Goal: Navigation & Orientation: Find specific page/section

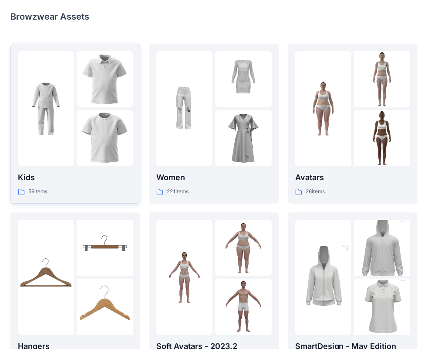
click at [84, 180] on p "Kids" at bounding box center [75, 177] width 115 height 12
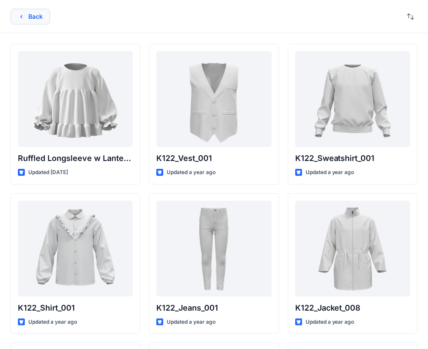
click at [47, 18] on button "Back" at bounding box center [30, 17] width 40 height 16
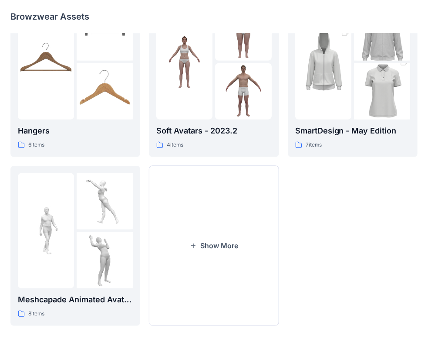
scroll to position [216, 0]
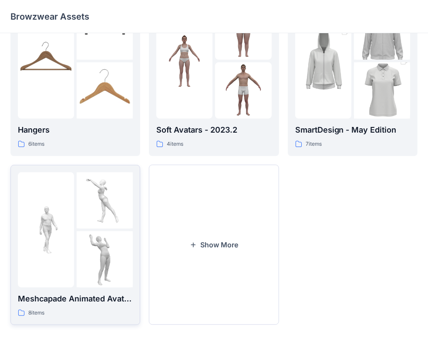
click at [94, 305] on div "Meshcapade Animated Avatars 8 items" at bounding box center [75, 304] width 115 height 25
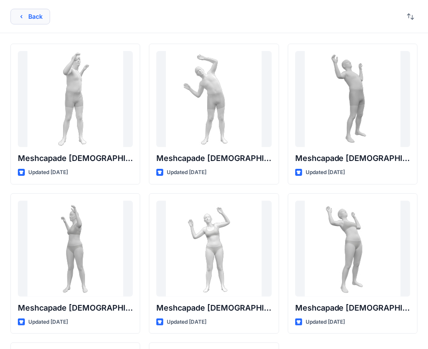
click at [18, 14] on icon "button" at bounding box center [21, 16] width 7 height 7
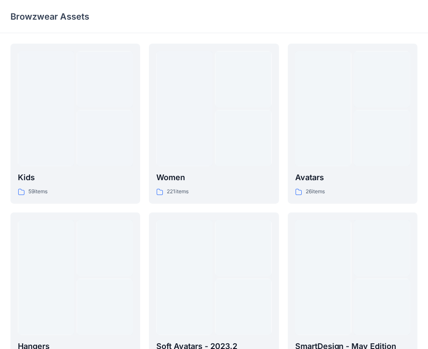
scroll to position [216, 0]
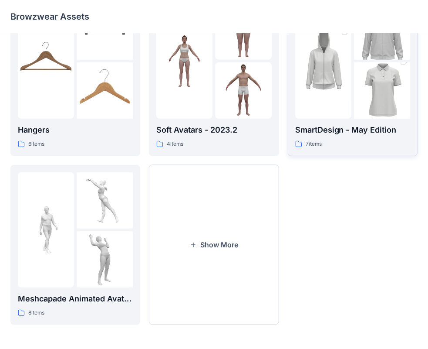
click at [338, 147] on div "7 items" at bounding box center [353, 143] width 115 height 9
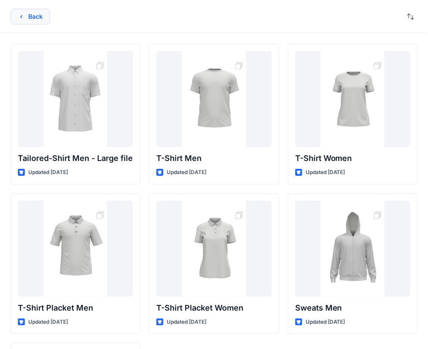
click at [34, 19] on button "Back" at bounding box center [30, 17] width 40 height 16
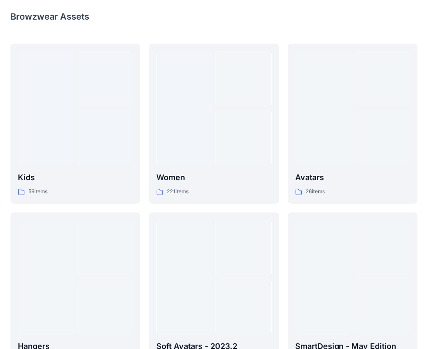
scroll to position [216, 0]
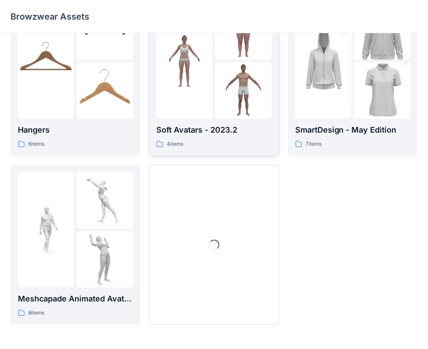
click at [220, 127] on p "Soft Avatars - 2023.2" at bounding box center [213, 130] width 115 height 12
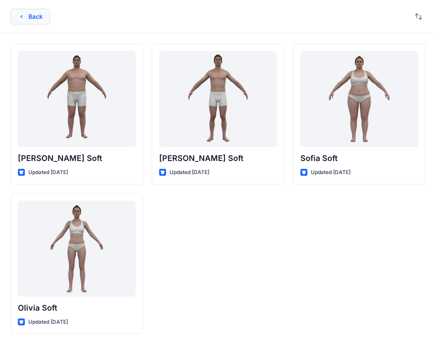
click at [42, 16] on button "Back" at bounding box center [30, 17] width 40 height 16
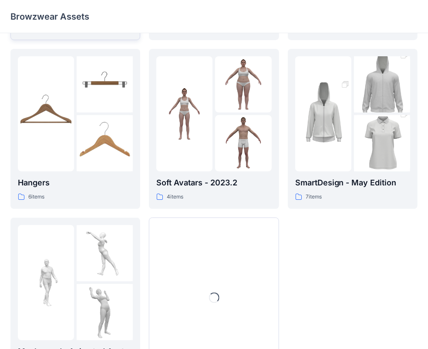
scroll to position [42, 0]
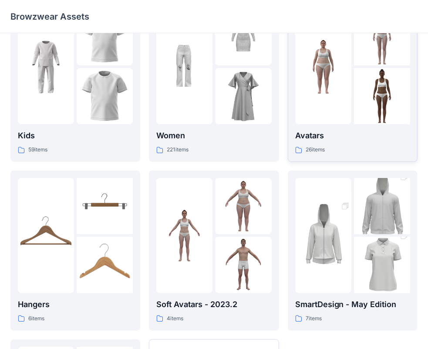
click at [389, 143] on div "Avatars 26 items" at bounding box center [353, 141] width 115 height 25
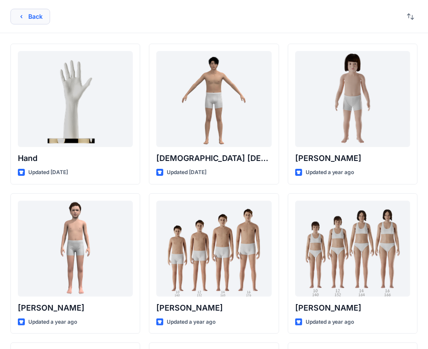
click at [37, 22] on button "Back" at bounding box center [30, 17] width 40 height 16
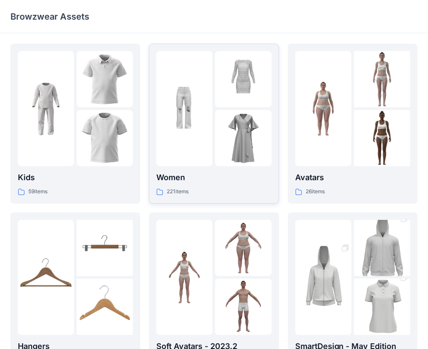
click at [222, 170] on div "Women 221 items" at bounding box center [213, 123] width 115 height 145
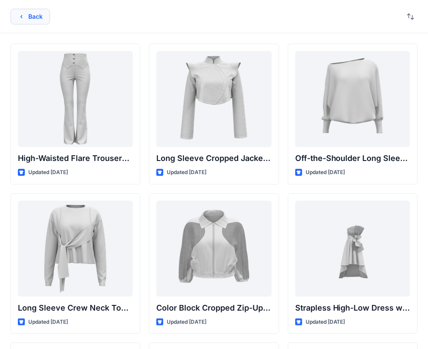
click at [42, 16] on button "Back" at bounding box center [30, 17] width 40 height 16
